Goal: Task Accomplishment & Management: Manage account settings

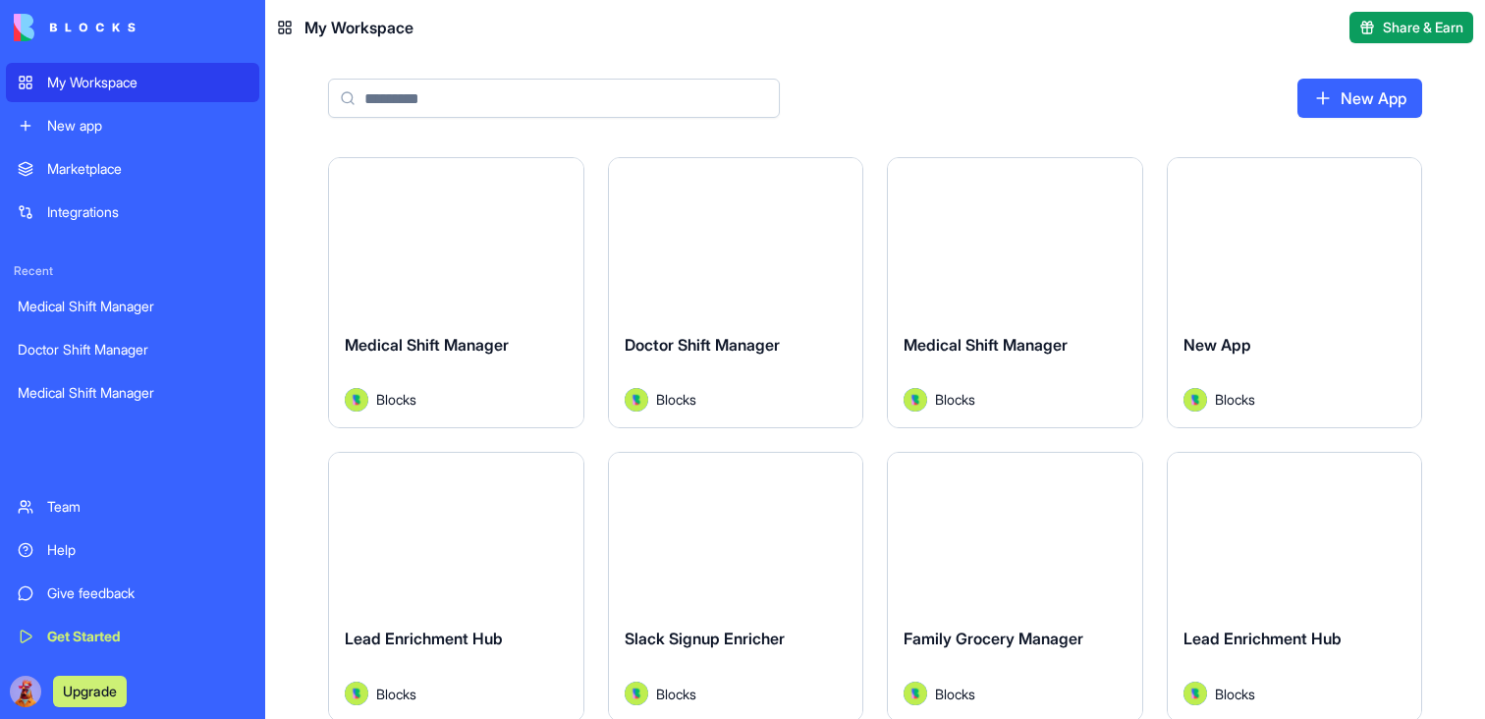
click at [467, 239] on button "Launch" at bounding box center [455, 237] width 147 height 39
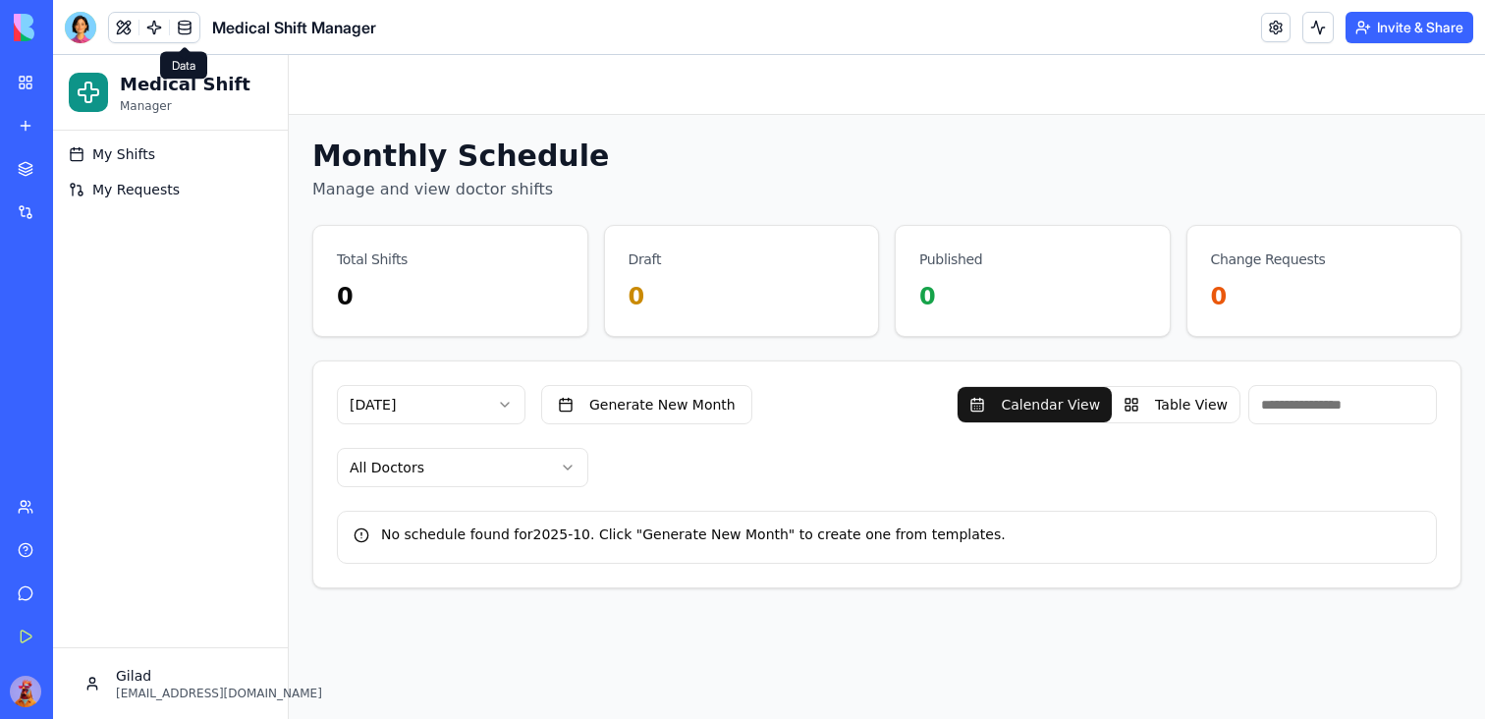
click at [187, 26] on link at bounding box center [184, 27] width 29 height 29
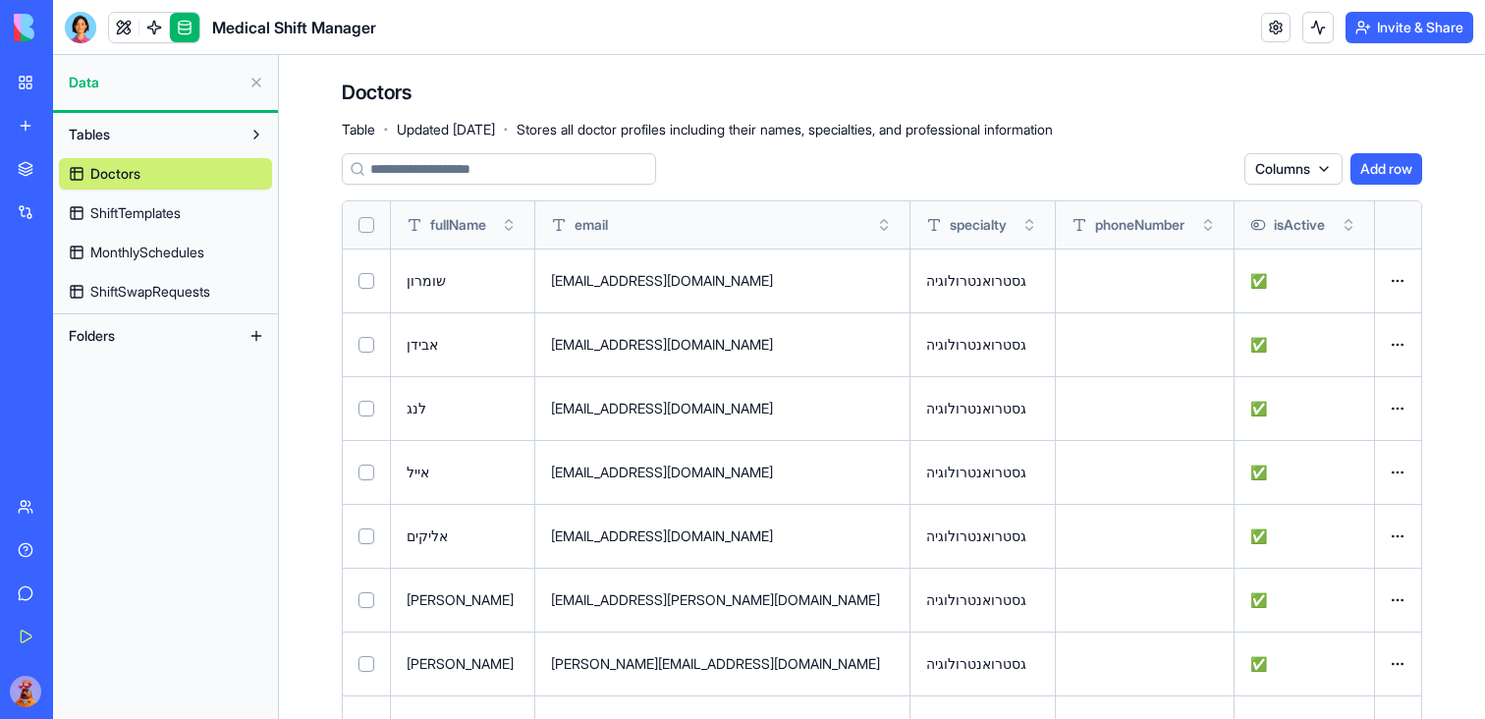
click at [152, 212] on span "ShiftTemplates" at bounding box center [135, 213] width 90 height 20
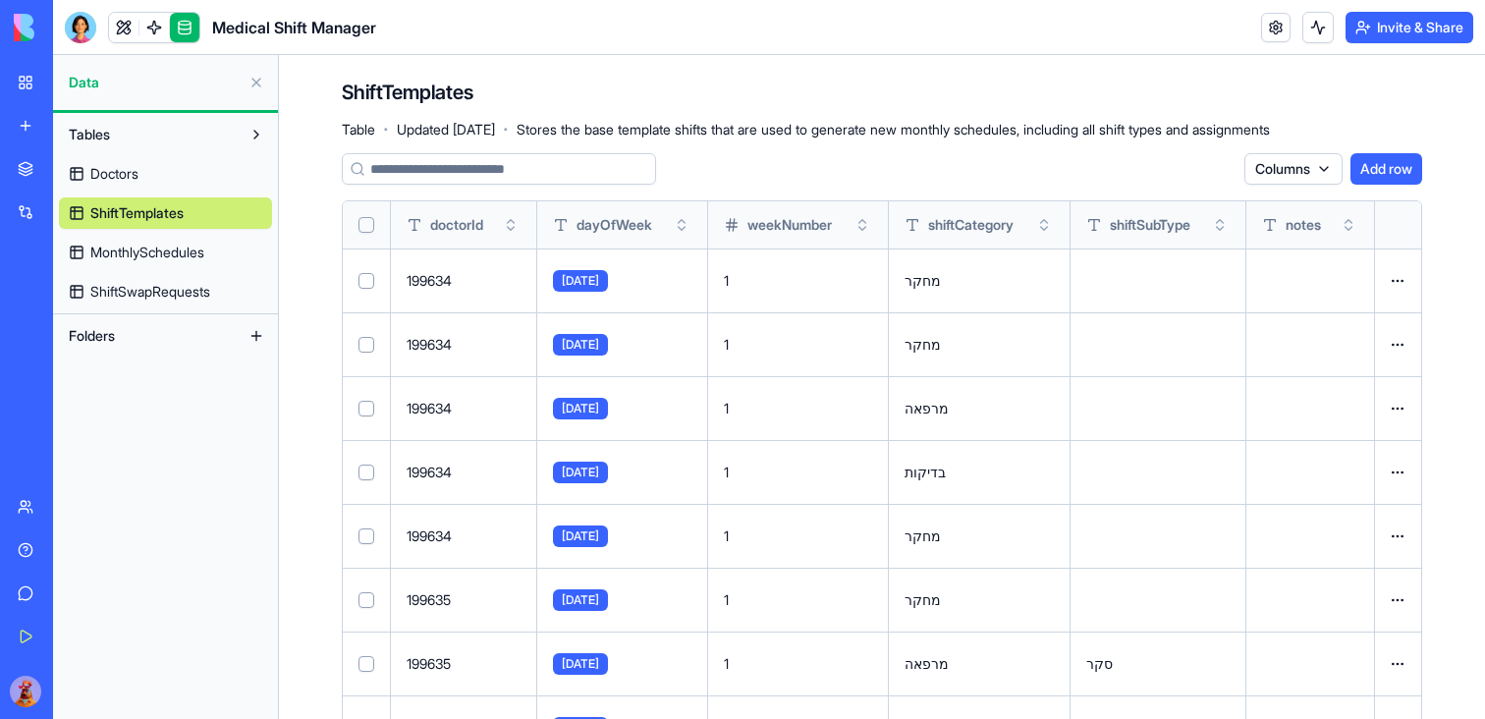
click at [152, 266] on link "MonthlySchedules" at bounding box center [165, 252] width 213 height 31
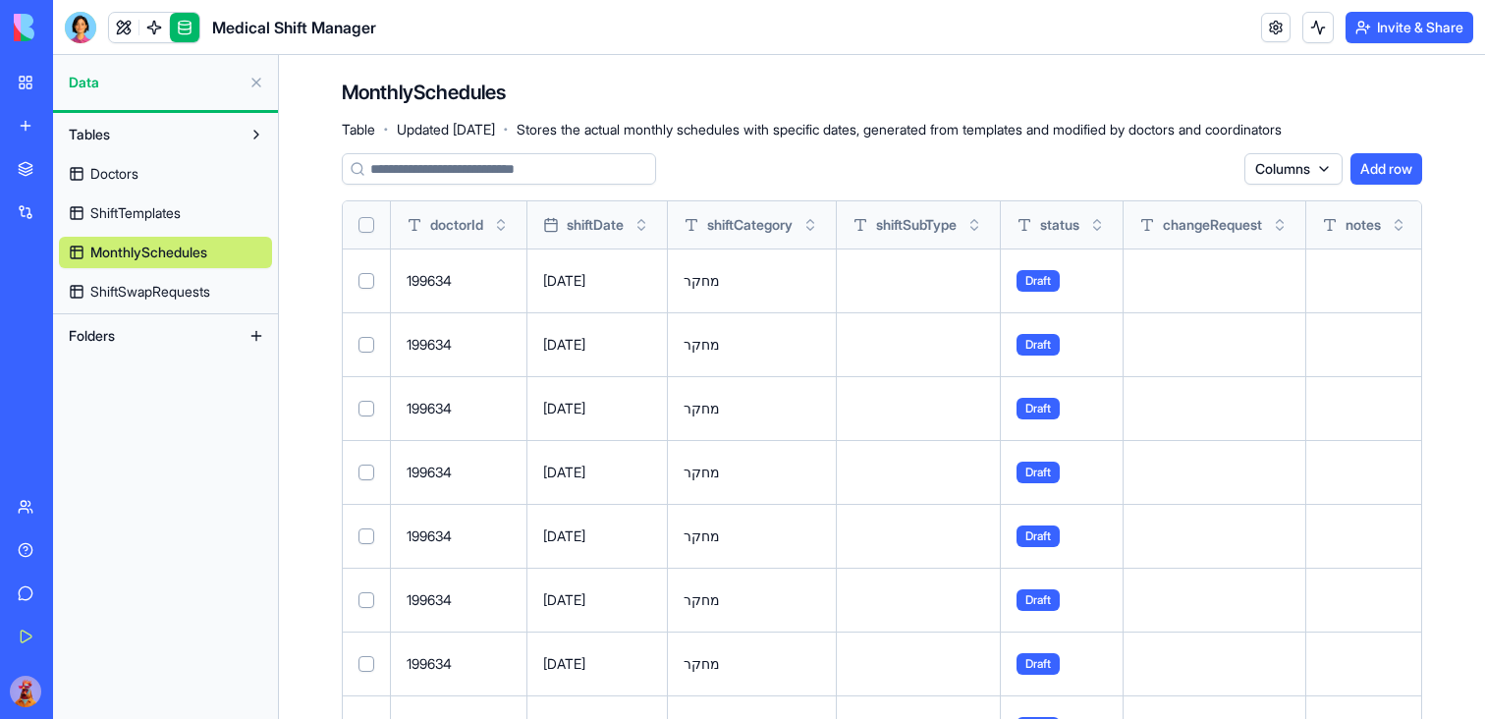
click at [144, 295] on span "ShiftSwapRequests" at bounding box center [150, 292] width 120 height 20
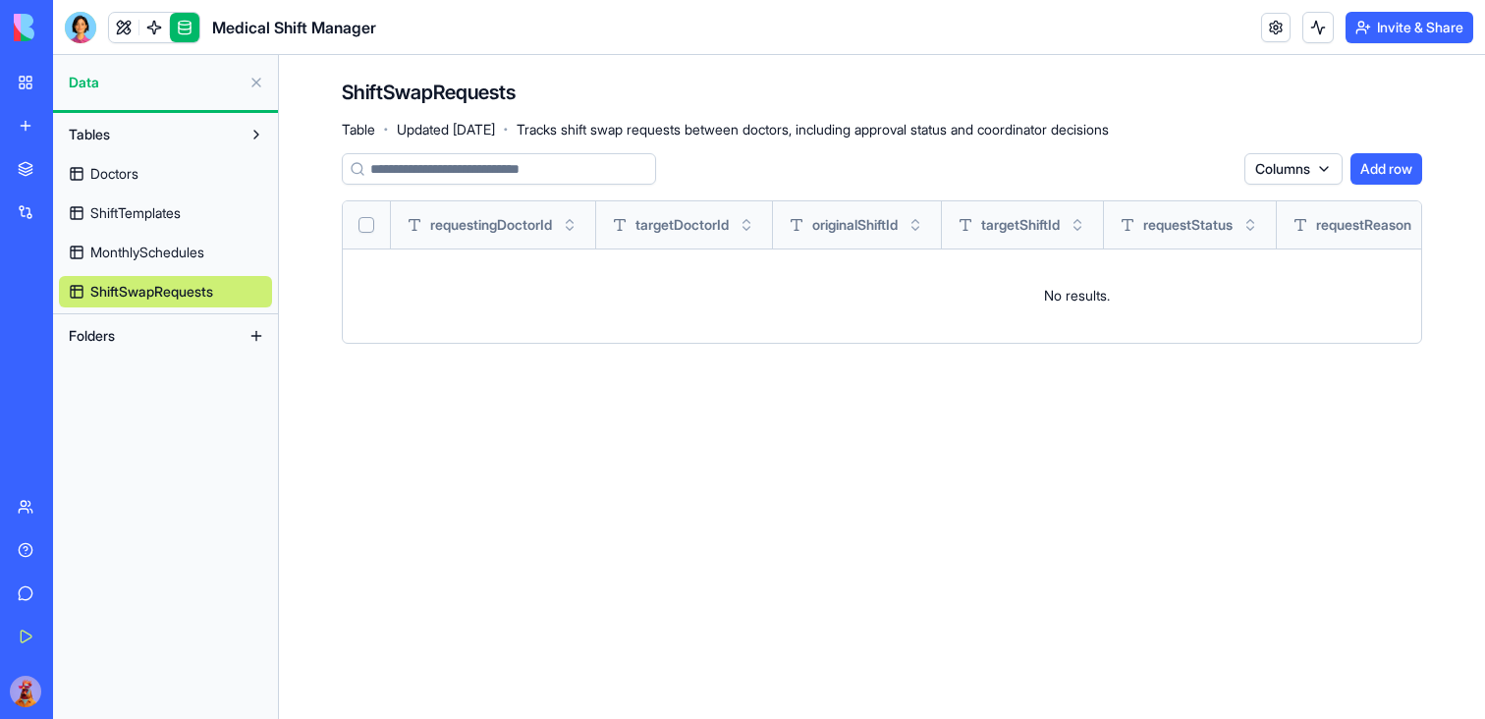
click at [140, 251] on span "MonthlySchedules" at bounding box center [147, 253] width 114 height 20
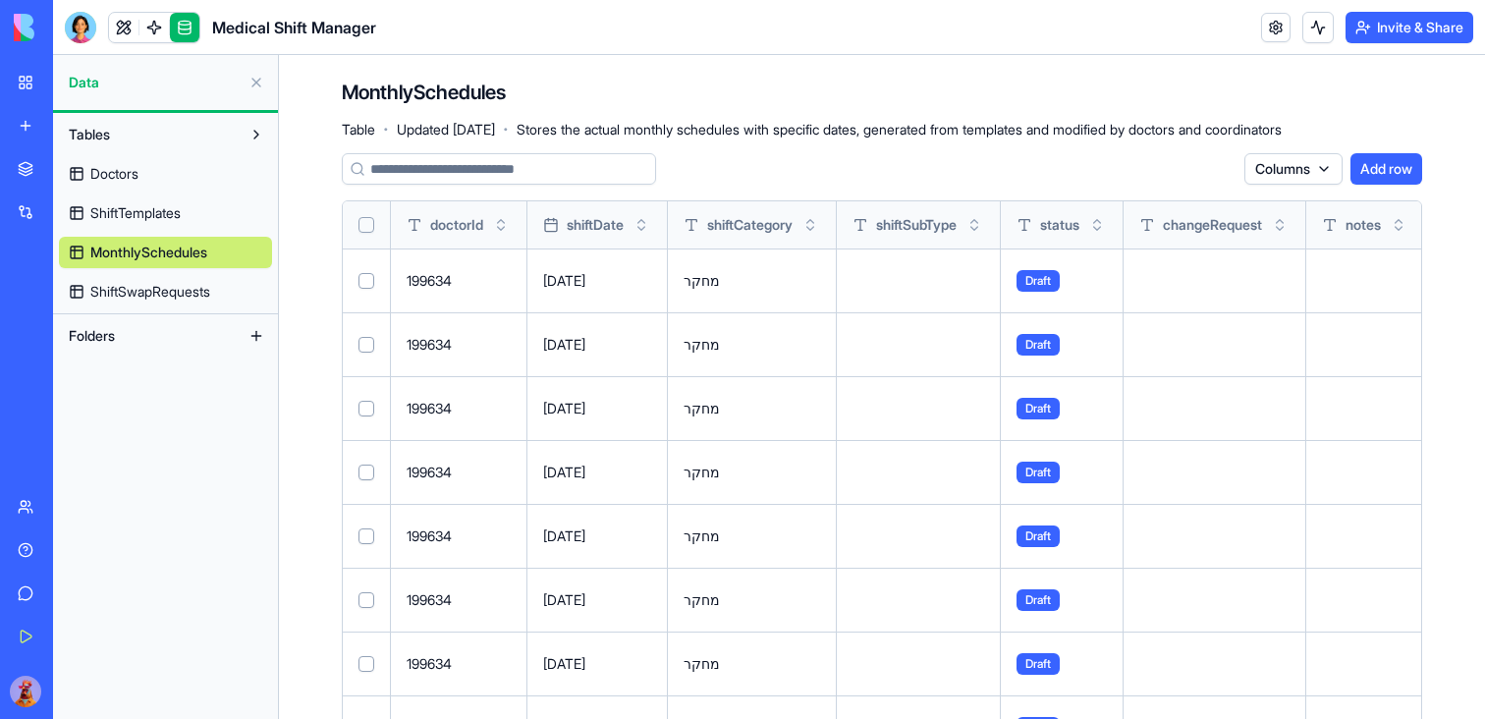
click at [139, 228] on link "ShiftTemplates" at bounding box center [165, 212] width 213 height 31
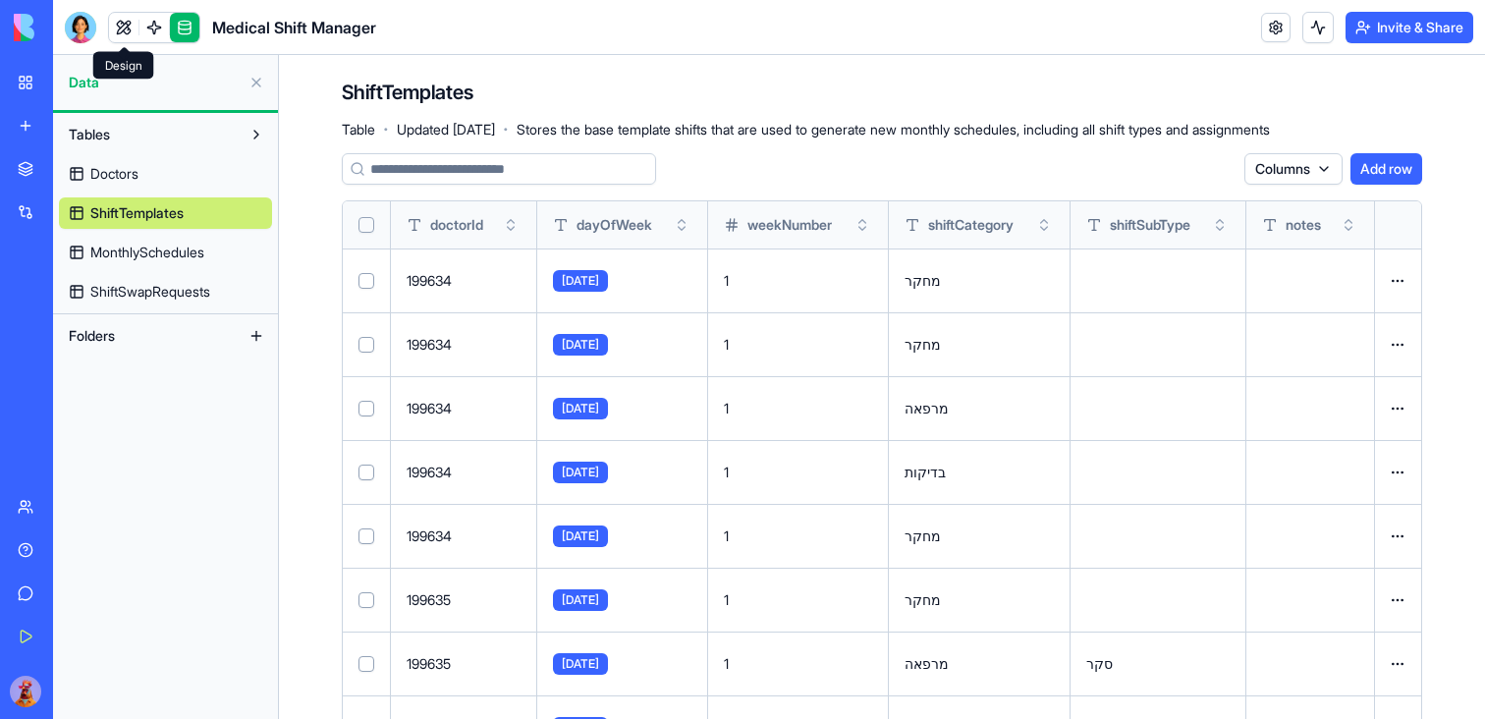
click at [126, 30] on link at bounding box center [123, 27] width 29 height 29
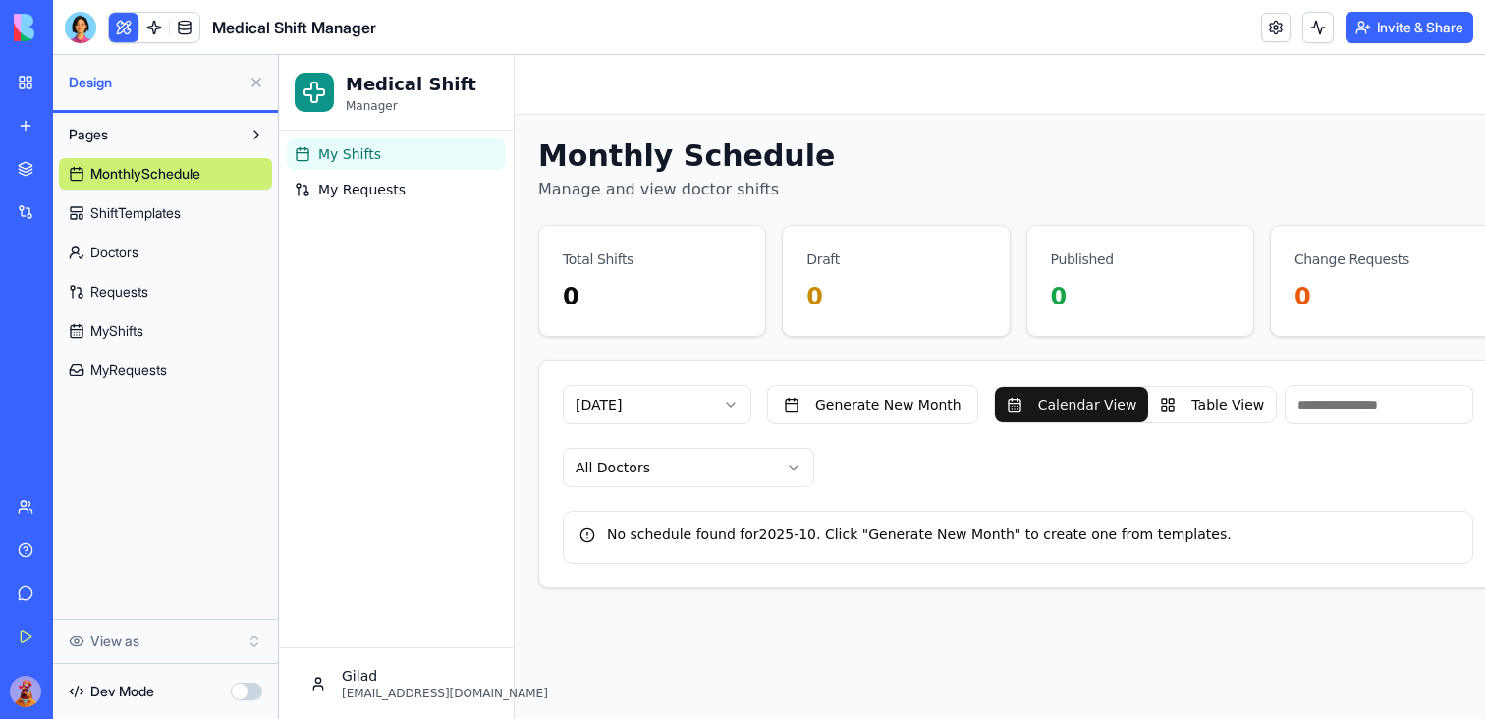
click at [313, 146] on link "My Shifts" at bounding box center [396, 153] width 219 height 31
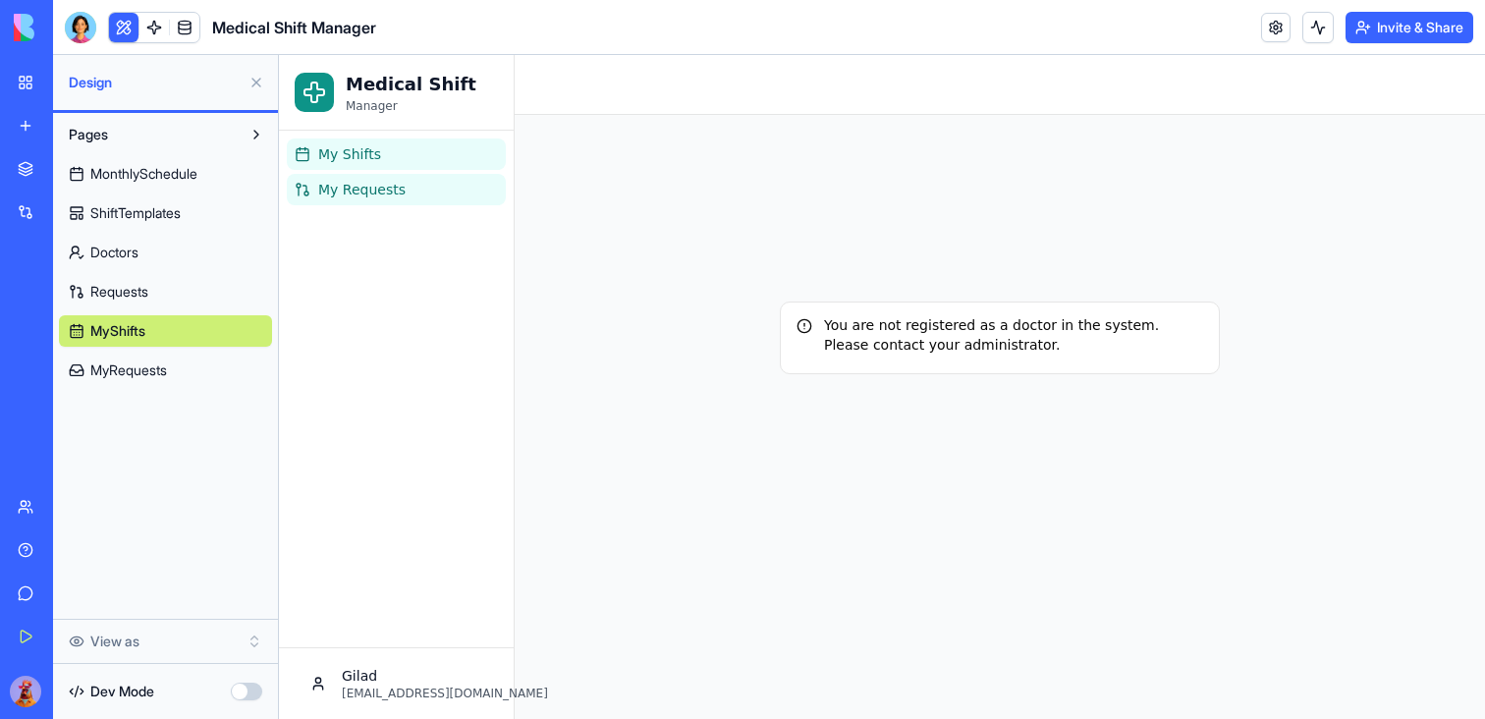
click at [324, 182] on span "My Requests" at bounding box center [361, 190] width 87 height 20
